Goal: Check status: Check status

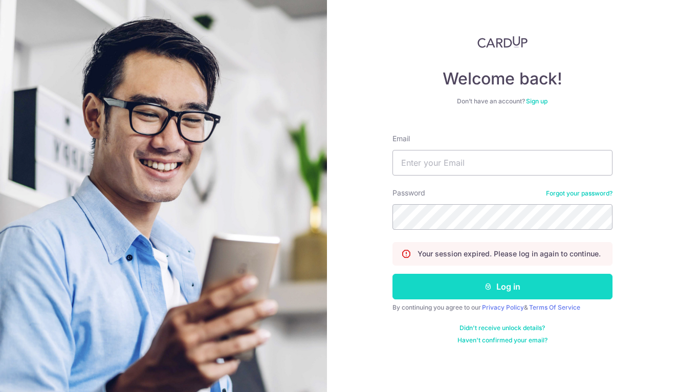
type input "[EMAIL_ADDRESS][DOMAIN_NAME]"
click at [434, 291] on button "Log in" at bounding box center [502, 287] width 220 height 26
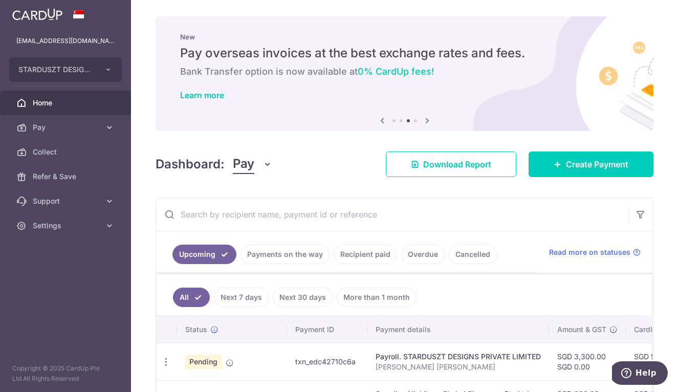
click at [275, 249] on link "Payments on the way" at bounding box center [284, 253] width 89 height 19
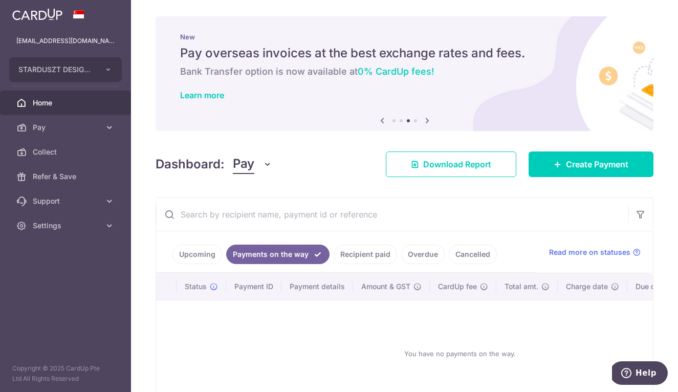
click at [362, 254] on link "Recipient paid" at bounding box center [364, 253] width 63 height 19
